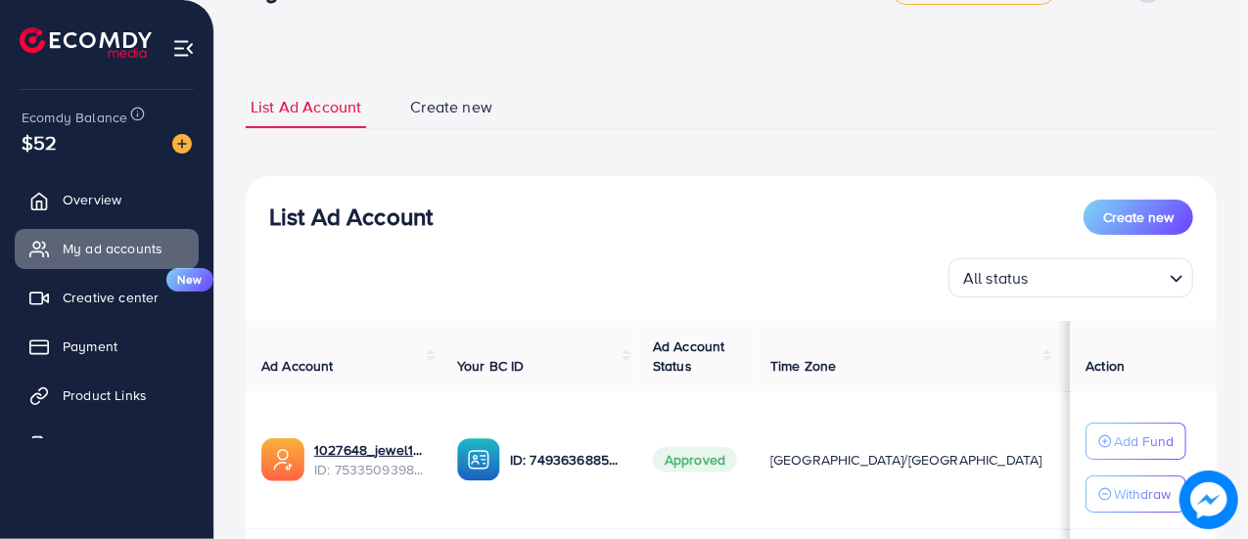
scroll to position [59, 0]
